Goal: Task Accomplishment & Management: Complete application form

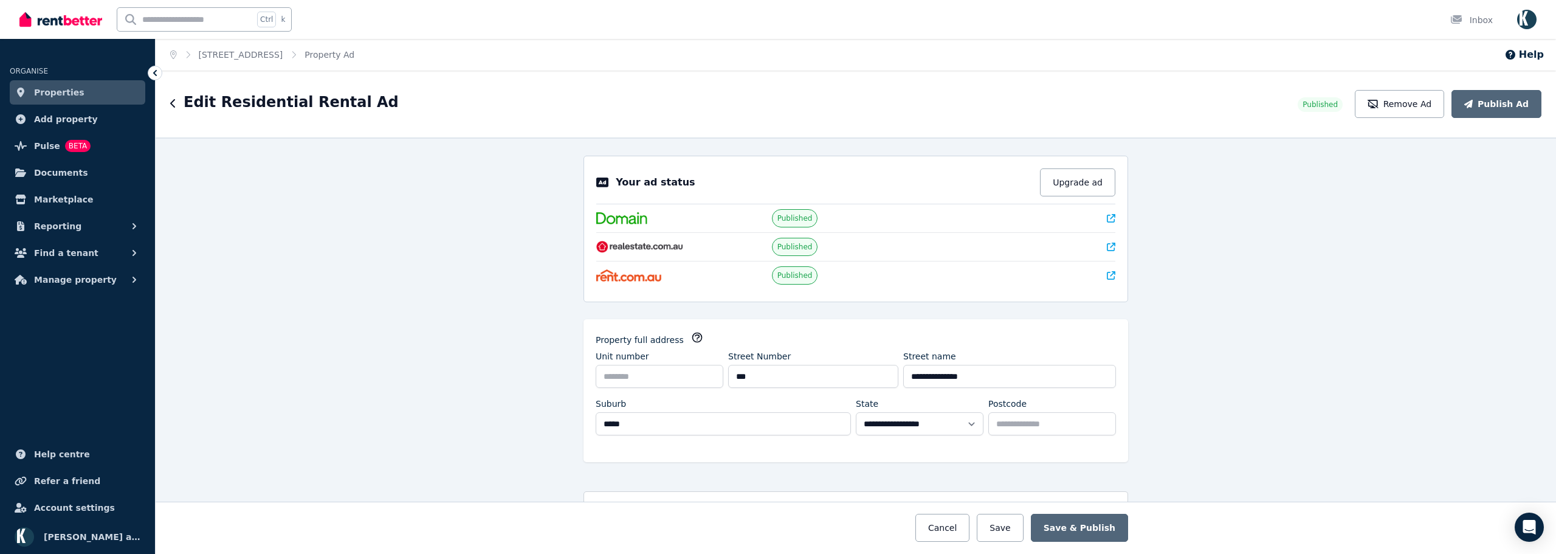
select select "**"
select select "**********"
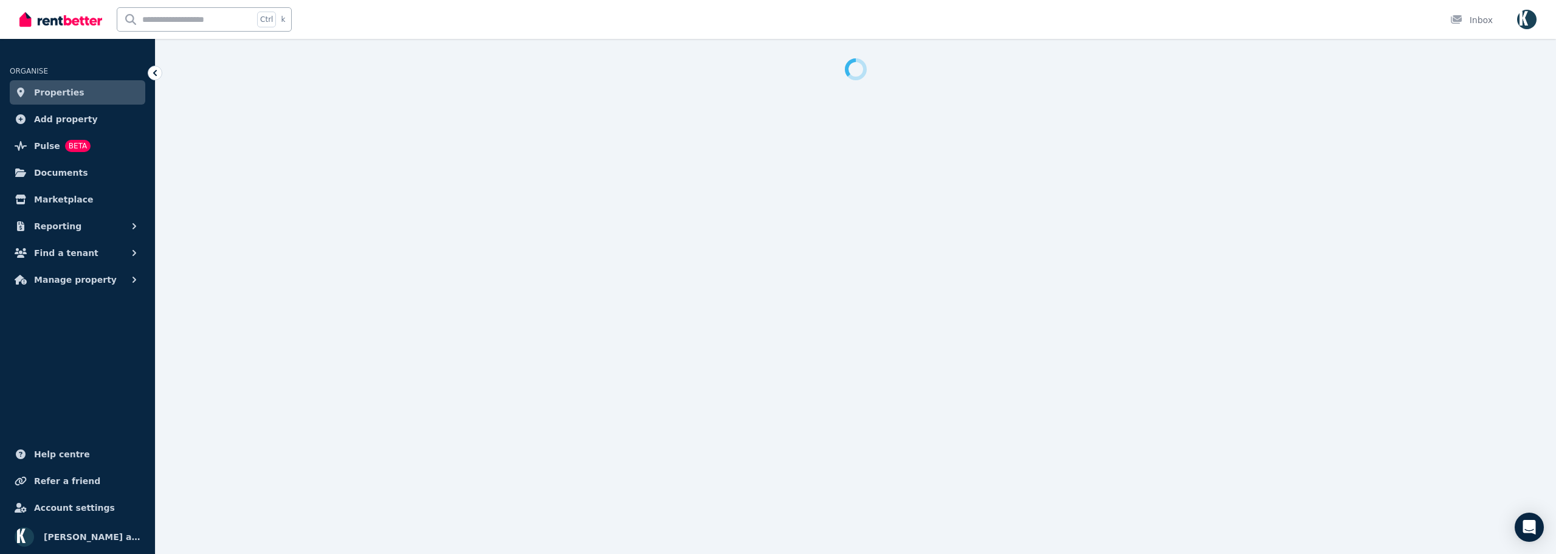
select select "**"
select select "**********"
